Goal: Task Accomplishment & Management: Use online tool/utility

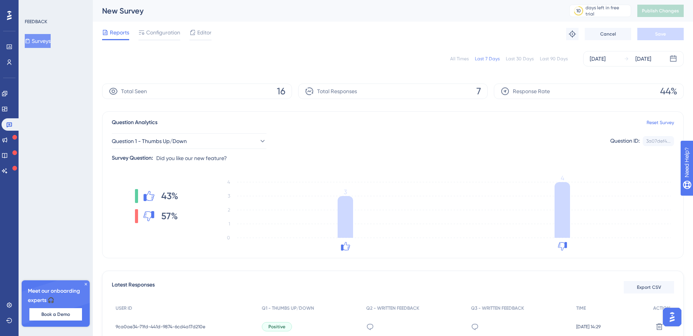
scroll to position [96, 0]
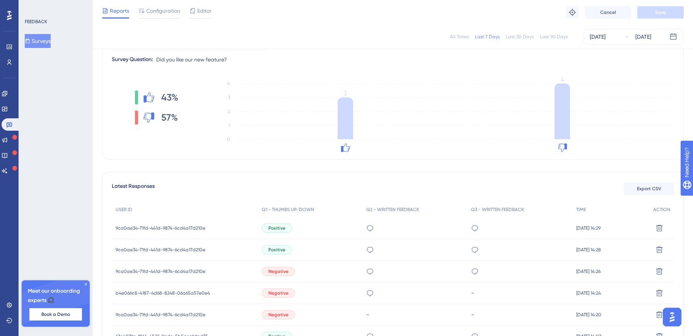
click at [11, 16] on icon at bounding box center [9, 15] width 5 height 9
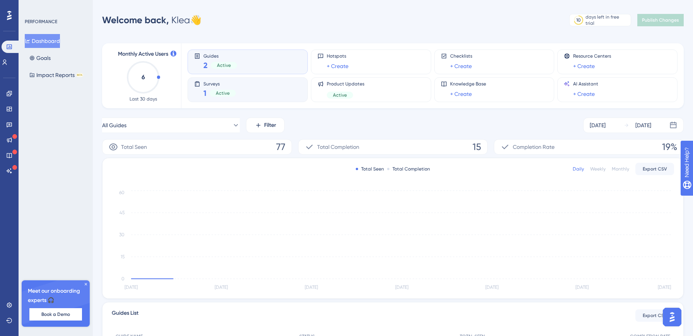
click at [213, 90] on div "Active" at bounding box center [223, 93] width 26 height 7
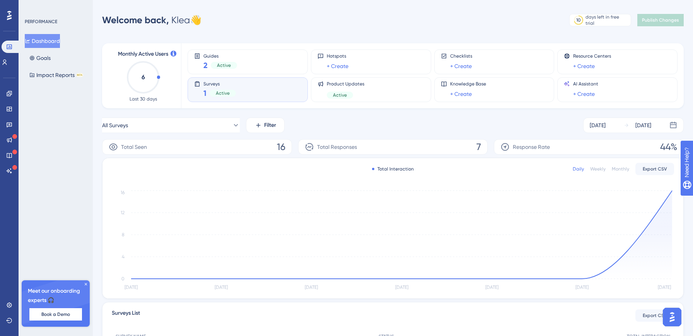
click at [248, 94] on div "Surveys 1 Active" at bounding box center [247, 90] width 107 height 18
click at [237, 91] on div "Surveys 1 Active" at bounding box center [247, 90] width 107 height 18
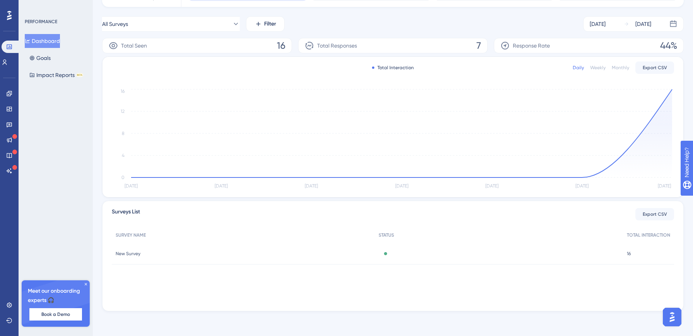
click at [140, 251] on span "New Survey" at bounding box center [128, 254] width 25 height 6
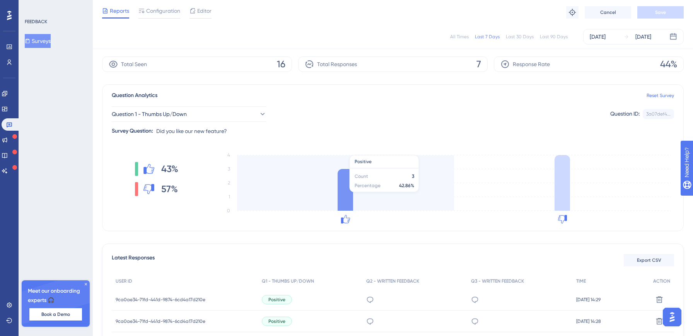
scroll to position [67, 0]
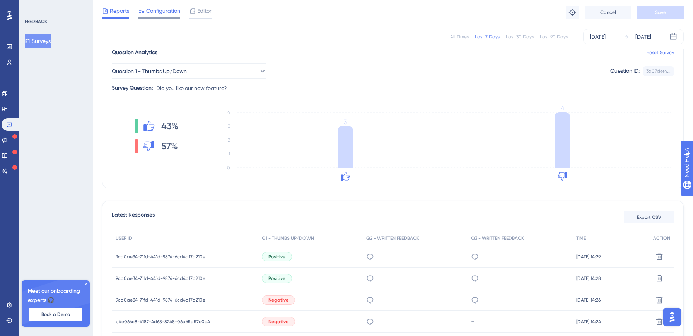
click at [168, 18] on div at bounding box center [159, 17] width 42 height 1
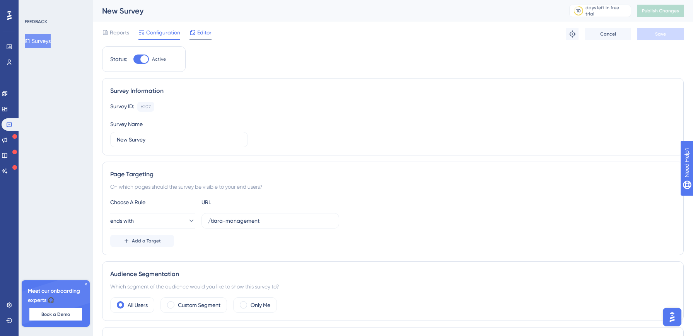
click at [200, 33] on span "Editor" at bounding box center [204, 32] width 14 height 9
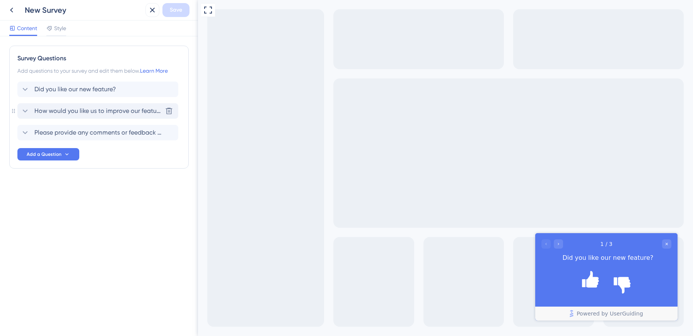
click at [25, 111] on icon at bounding box center [25, 110] width 9 height 9
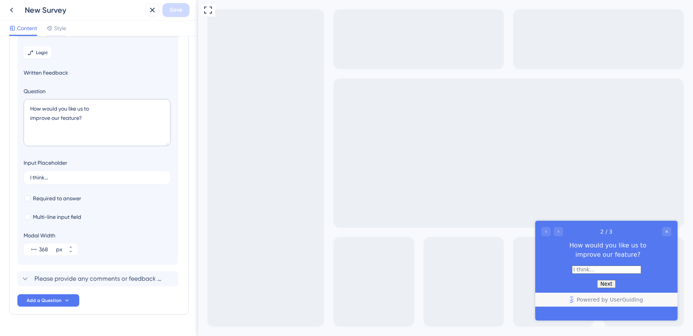
scroll to position [88, 0]
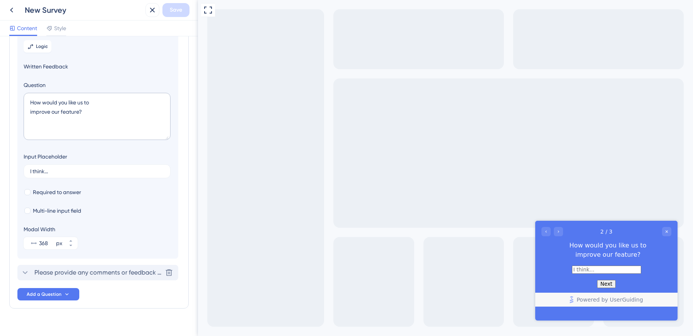
click at [27, 272] on icon at bounding box center [25, 272] width 9 height 9
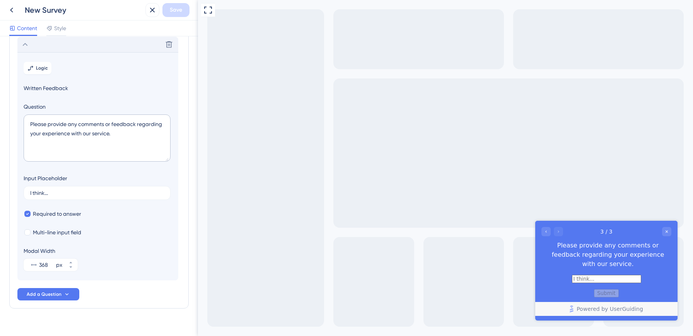
scroll to position [101, 0]
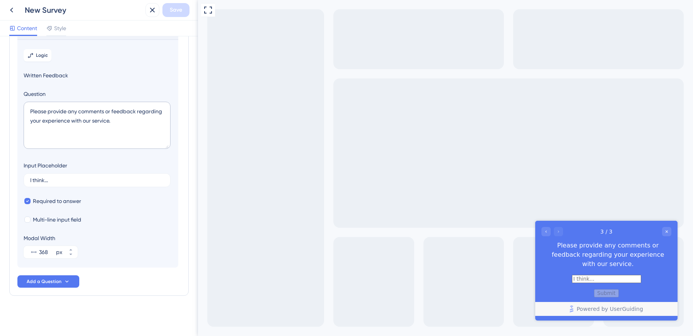
click at [583, 279] on label at bounding box center [606, 278] width 69 height 7
click at [583, 279] on input "text" at bounding box center [606, 279] width 69 height 8
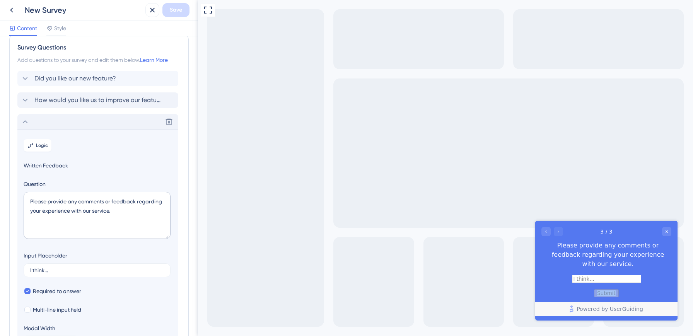
scroll to position [0, 0]
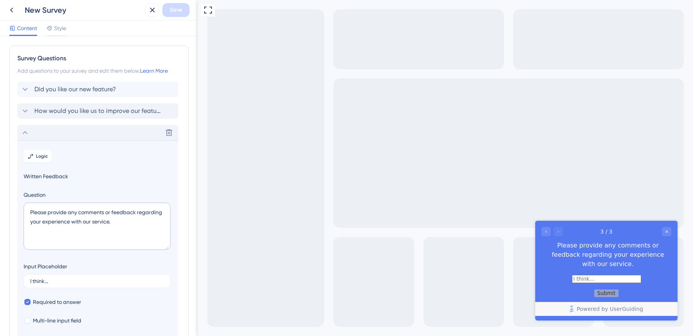
click at [41, 178] on span "Written Feedback" at bounding box center [98, 176] width 149 height 9
click at [39, 160] on button "Logic" at bounding box center [38, 156] width 28 height 12
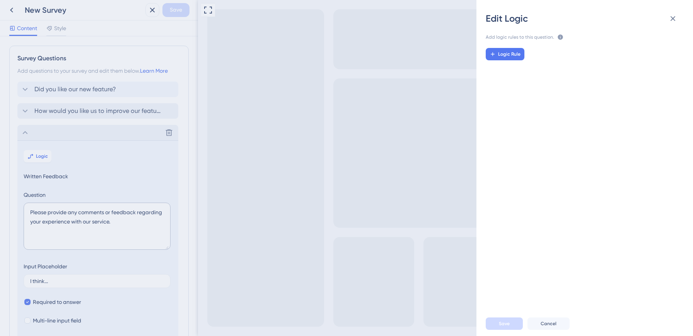
click at [524, 38] on span "Add logic rules to this question." at bounding box center [520, 38] width 68 height 8
click at [543, 37] on span "Add logic rules to this question." at bounding box center [520, 38] width 68 height 8
click at [558, 37] on icon at bounding box center [560, 36] width 5 height 5
click at [611, 123] on div "Logic Rule" at bounding box center [587, 173] width 229 height 263
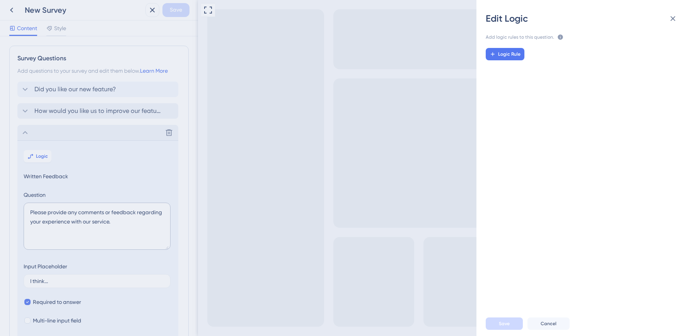
click at [559, 36] on icon at bounding box center [560, 36] width 5 height 5
click at [577, 138] on div "Logic Rule" at bounding box center [587, 173] width 229 height 263
click at [543, 324] on span "Cancel" at bounding box center [549, 324] width 16 height 6
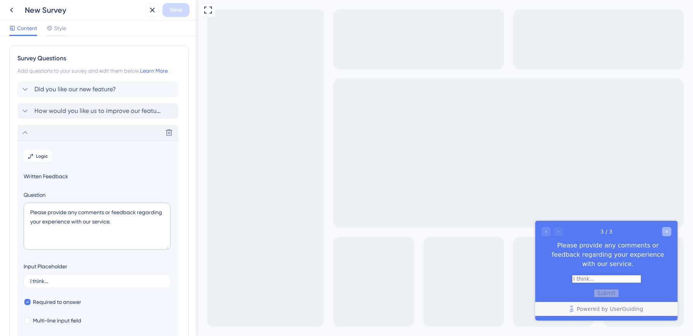
click at [667, 233] on icon "Close survey" at bounding box center [667, 231] width 5 height 5
click at [14, 12] on icon at bounding box center [11, 9] width 9 height 9
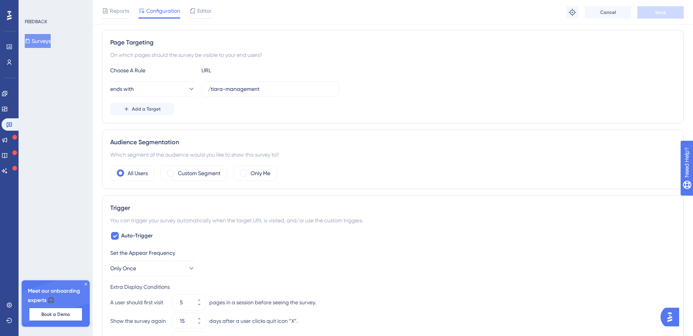
click at [85, 284] on icon at bounding box center [86, 284] width 2 height 2
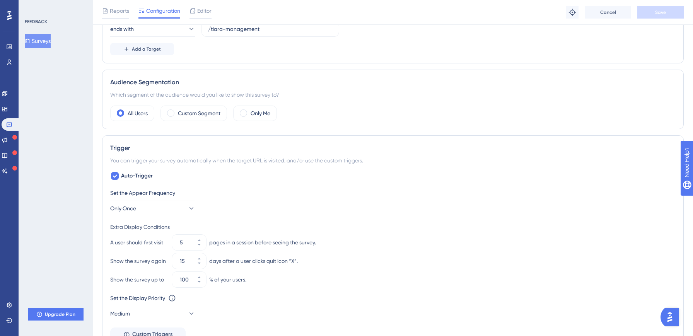
scroll to position [393, 0]
